Goal: Find specific page/section: Find specific page/section

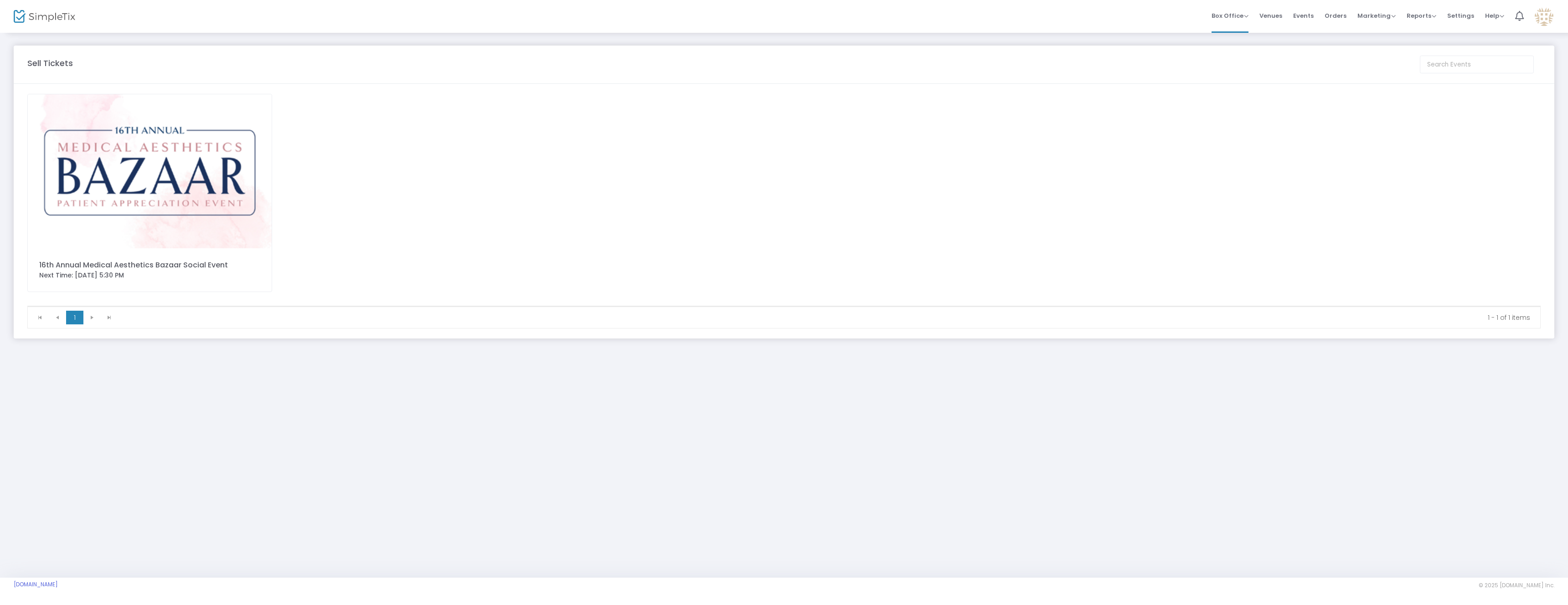
click at [216, 188] on img at bounding box center [150, 171] width 244 height 154
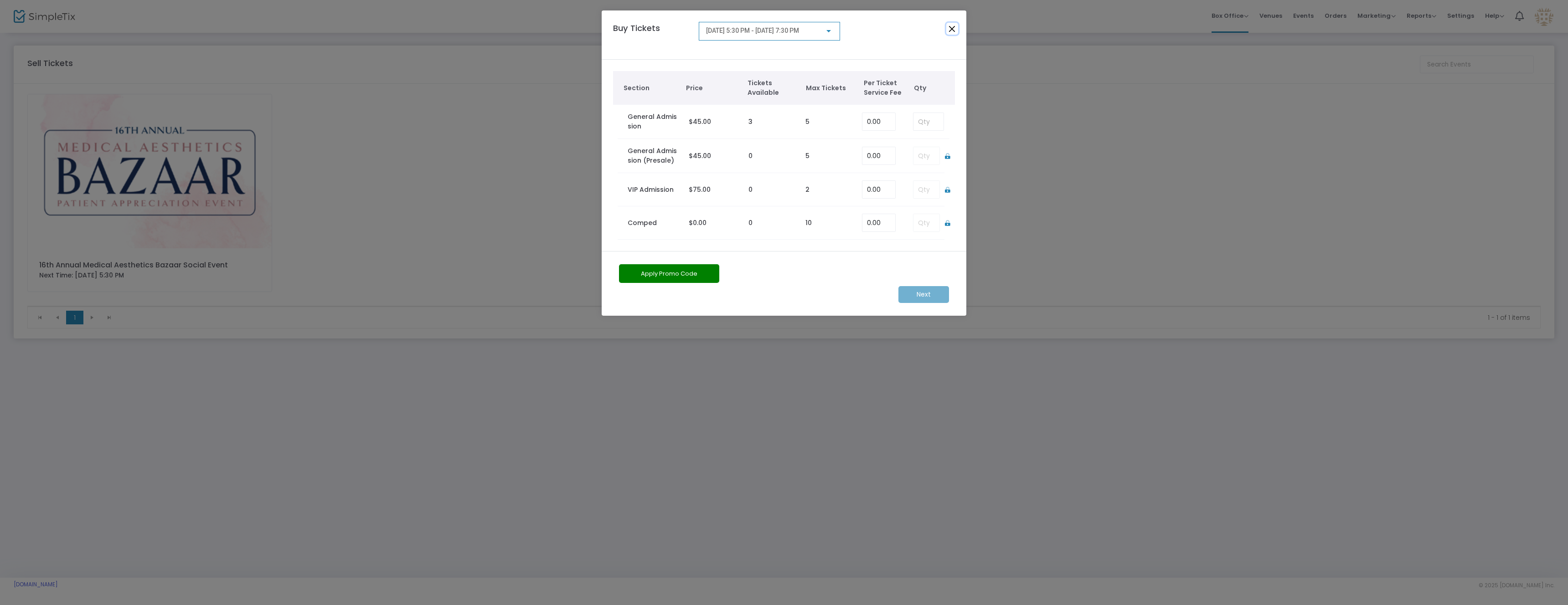
click at [948, 28] on button "Close" at bounding box center [952, 28] width 12 height 12
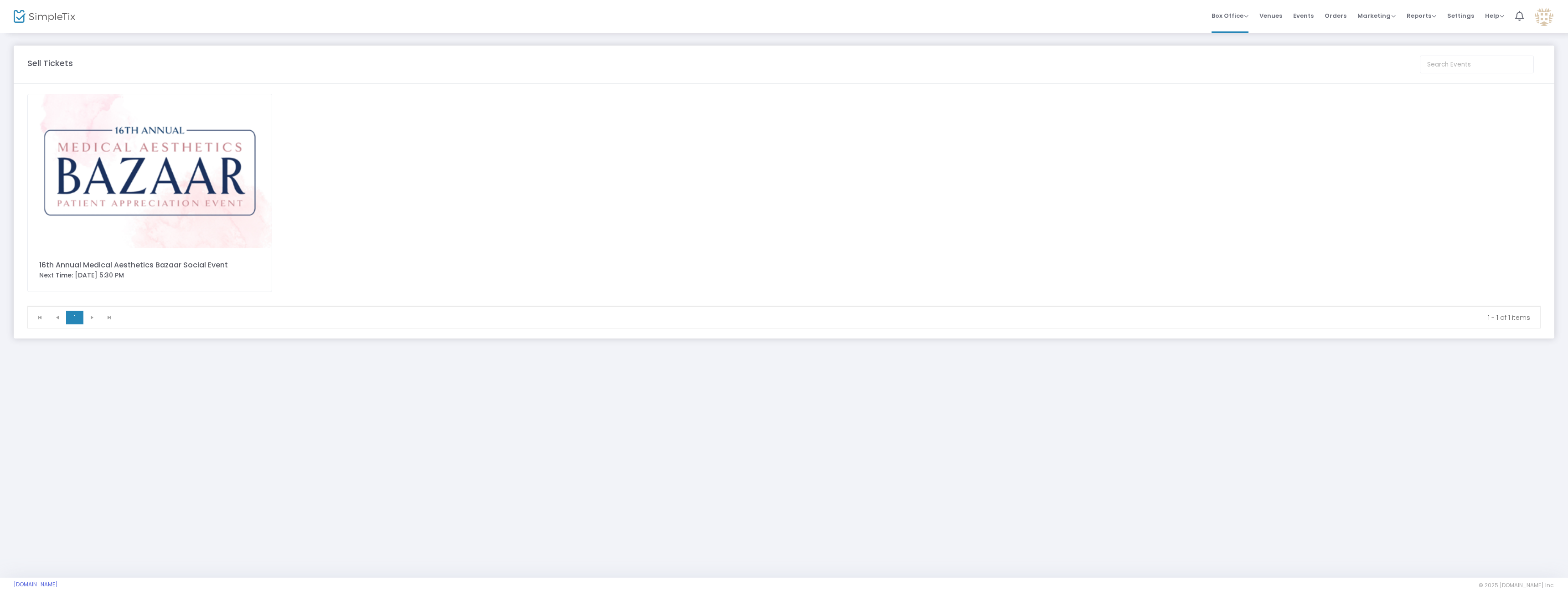
click at [1314, 15] on span "Events" at bounding box center [1303, 16] width 20 height 23
